Goal: Book appointment/travel/reservation

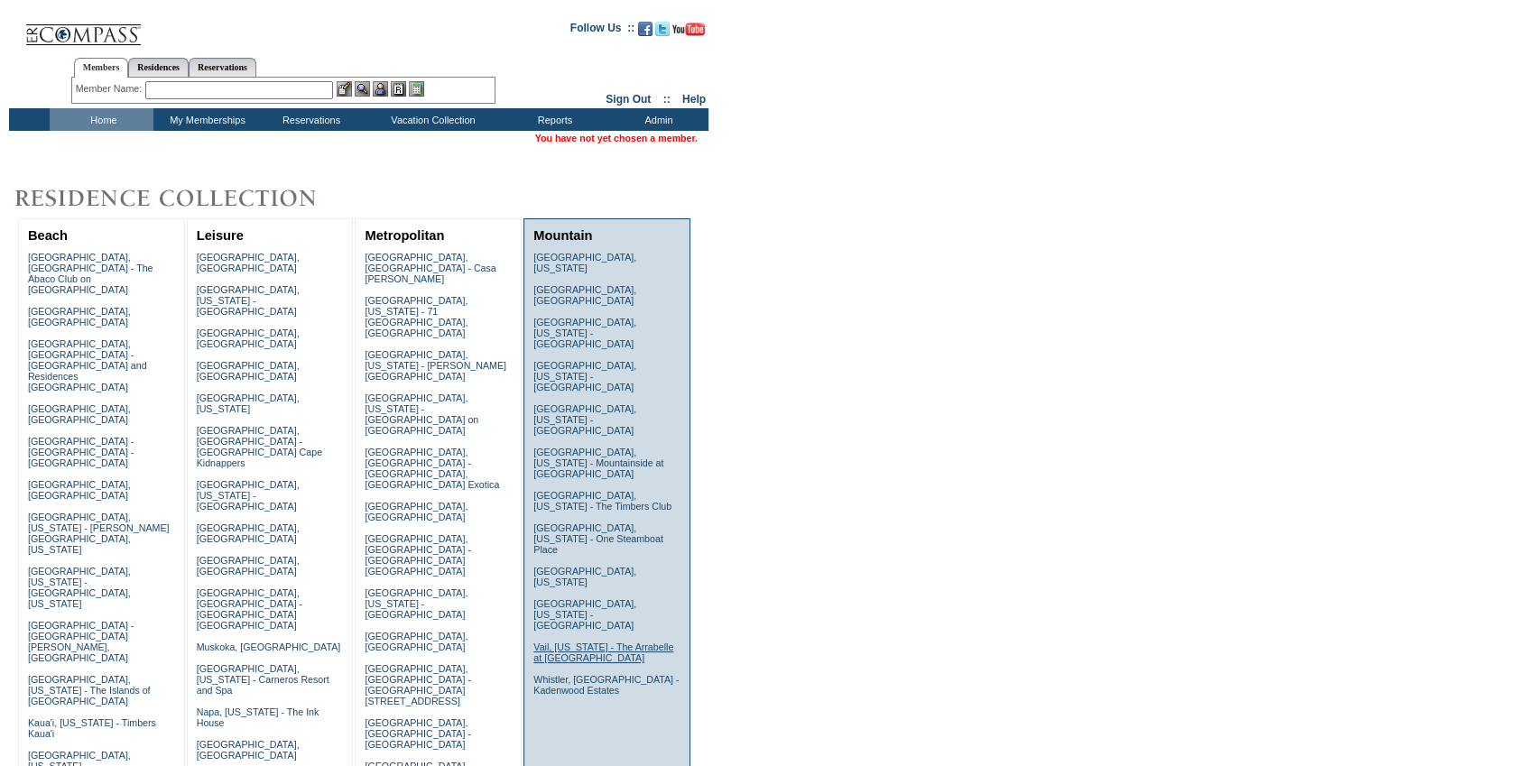
click at [569, 642] on link "Vail, Colorado - The Arrabelle at Vail Square" at bounding box center [603, 653] width 140 height 22
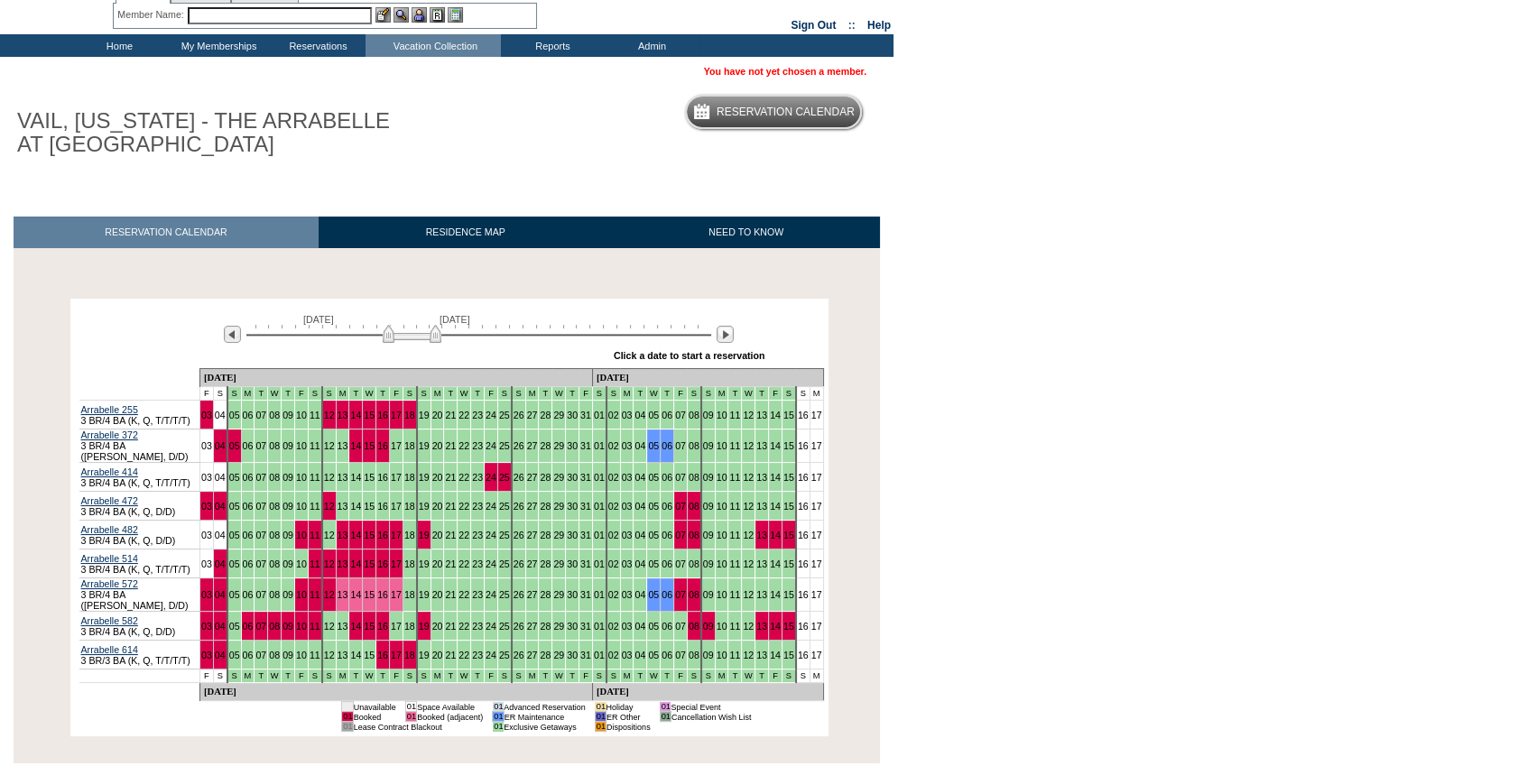
scroll to position [163, 0]
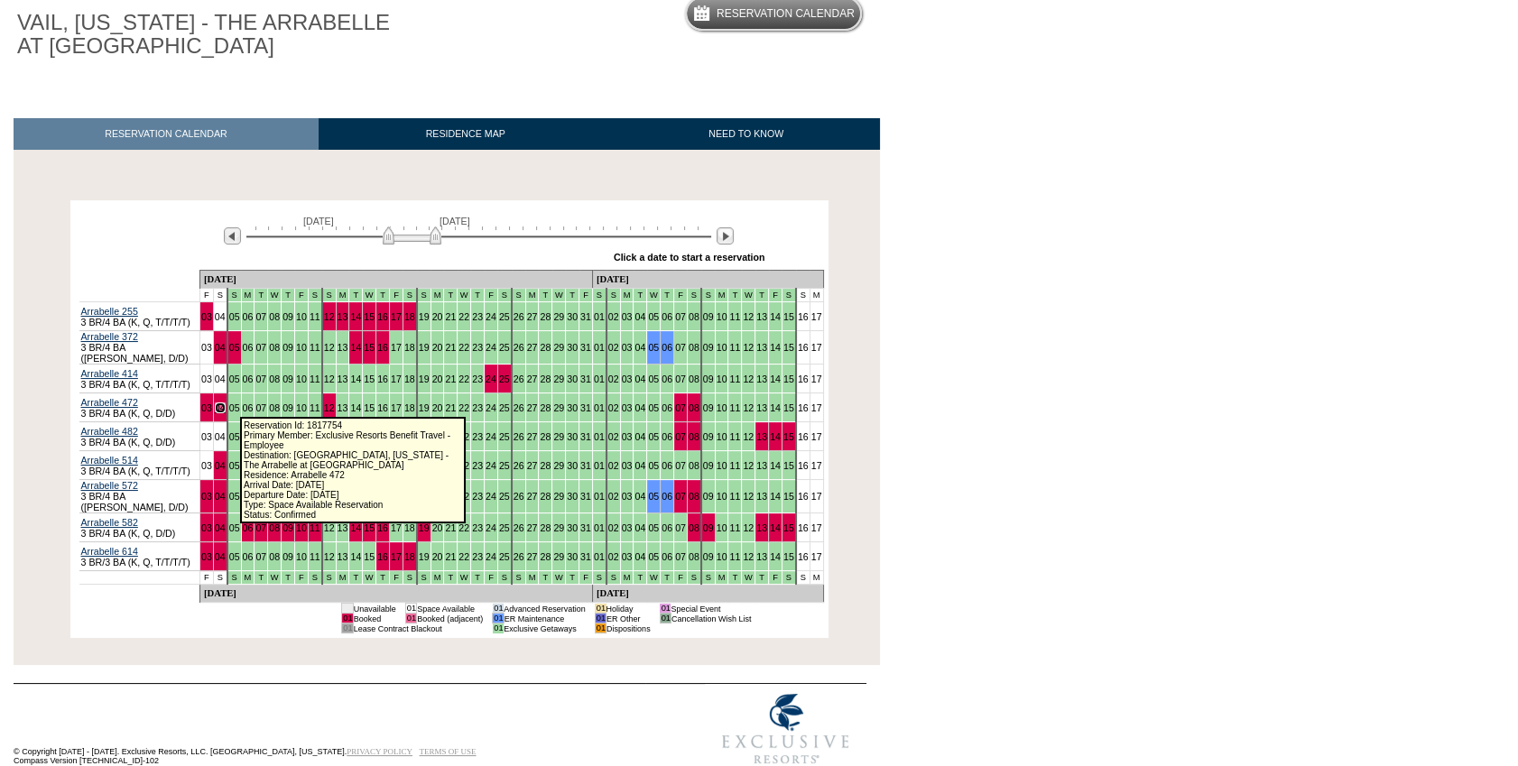
click at [226, 409] on link "04" at bounding box center [220, 408] width 11 height 11
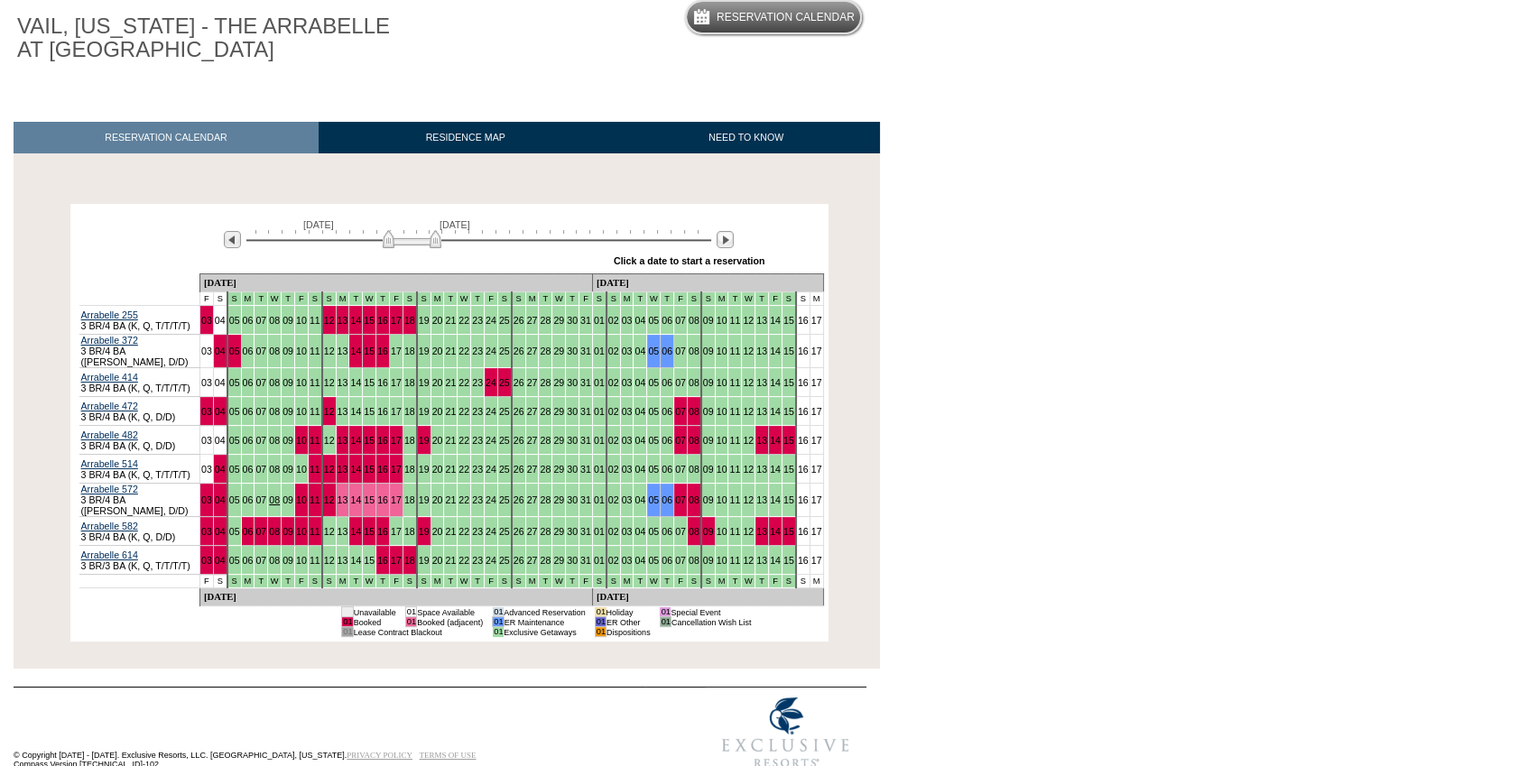
scroll to position [173, 0]
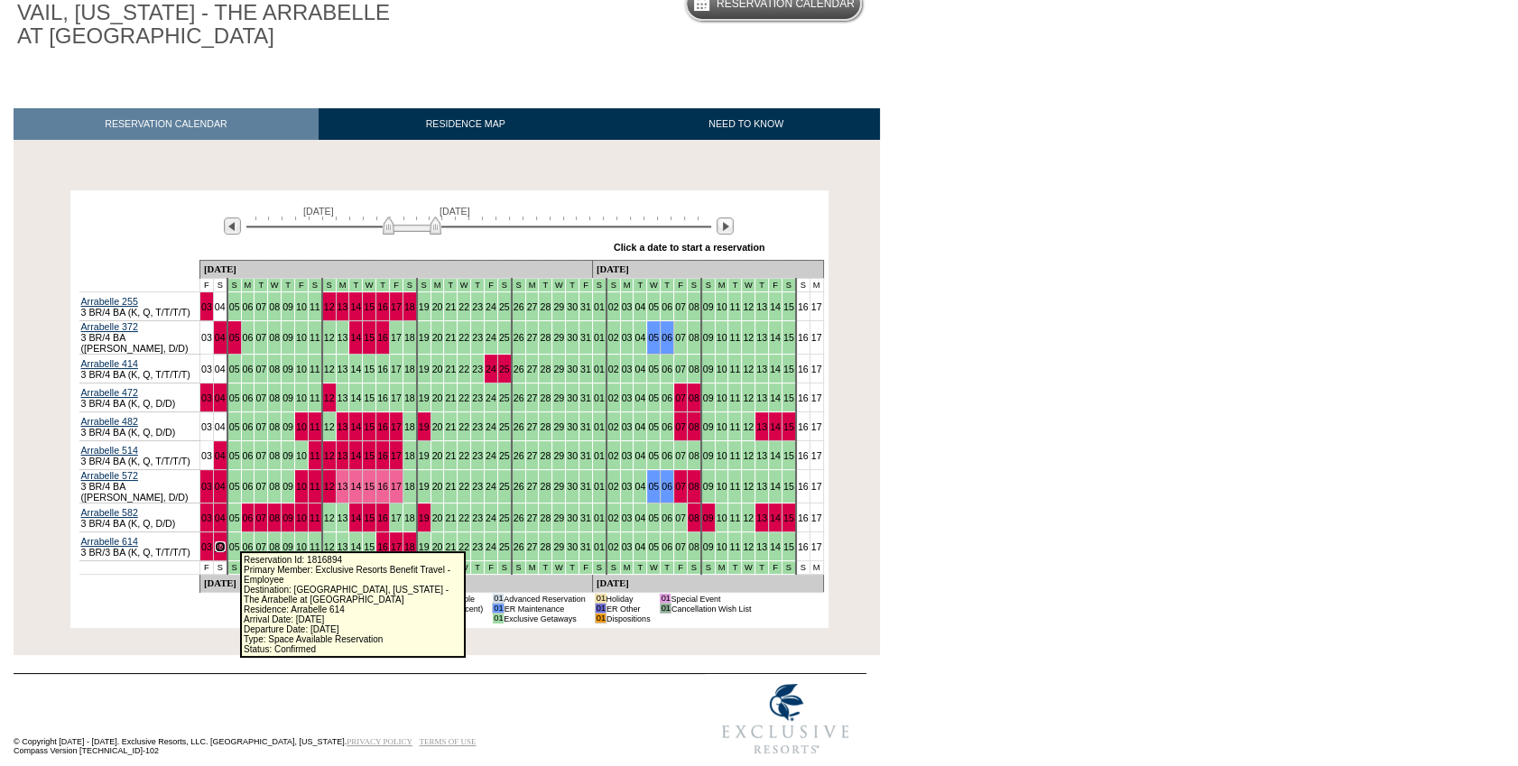
click at [226, 542] on link "04" at bounding box center [220, 547] width 11 height 11
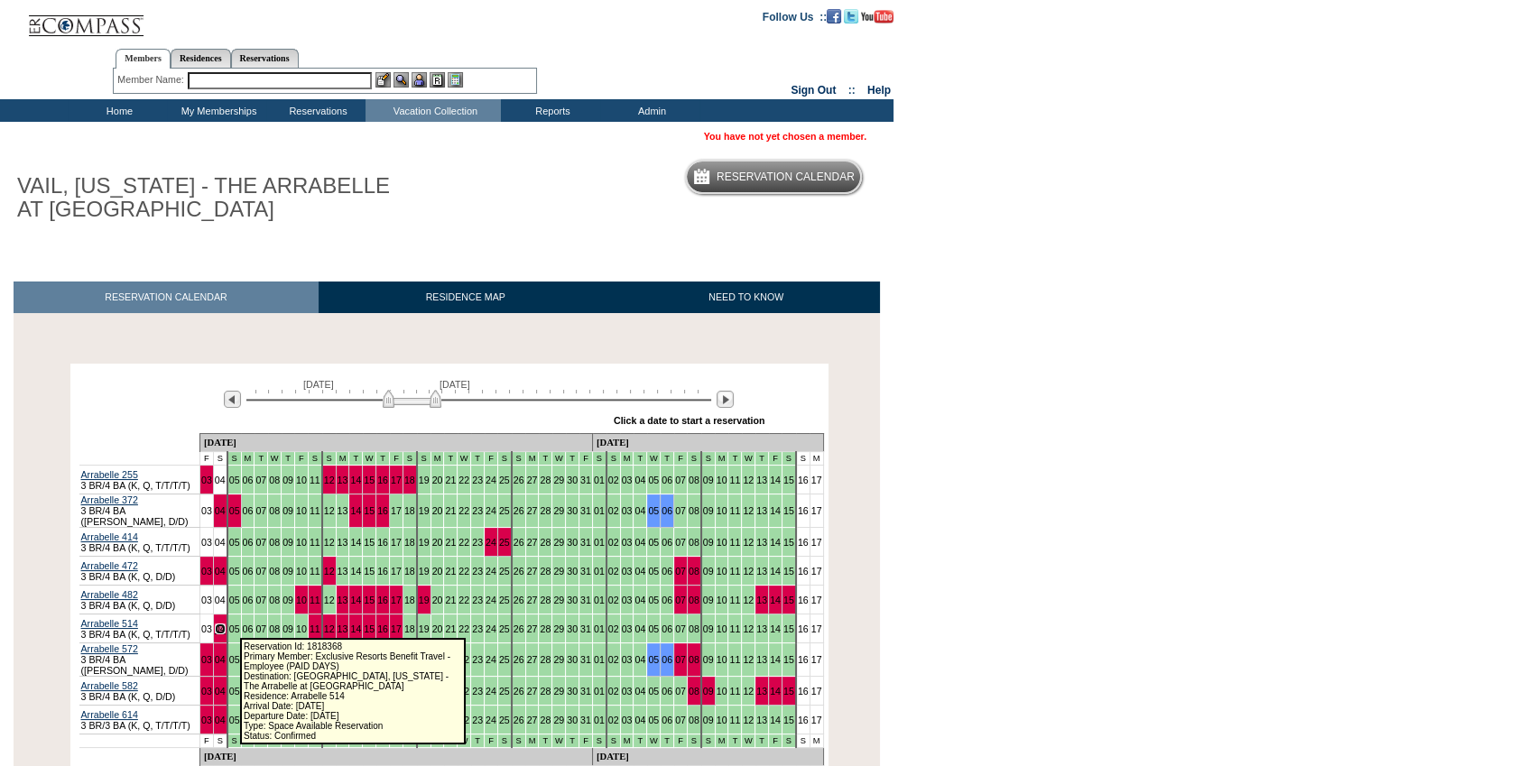
click at [226, 629] on link "04" at bounding box center [220, 629] width 11 height 11
